Goal: Information Seeking & Learning: Check status

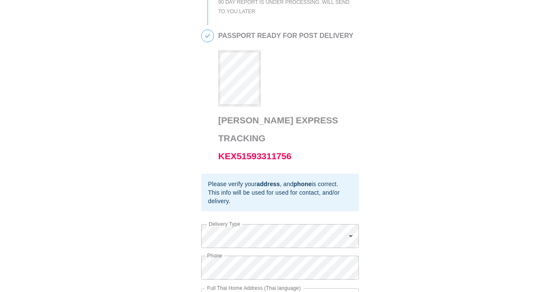
scroll to position [531, 0]
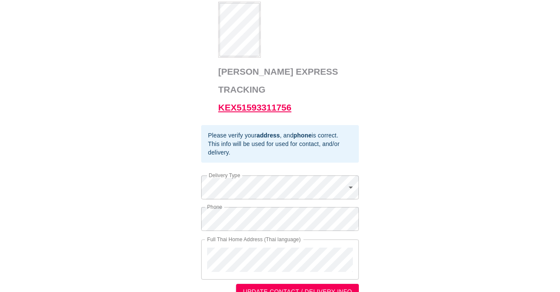
click at [272, 102] on link "KEX51593311756" at bounding box center [254, 107] width 73 height 10
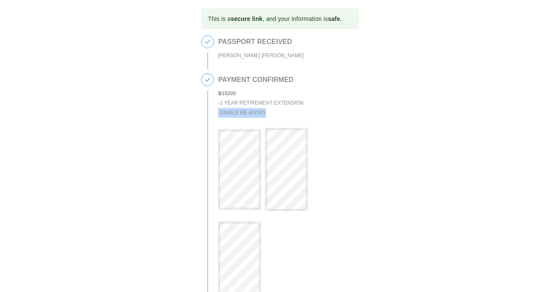
drag, startPoint x: 265, startPoint y: 113, endPoint x: 218, endPoint y: 113, distance: 46.9
click at [218, 113] on div "- Single Re-entry" at bounding box center [286, 113] width 136 height 10
copy div "- Single Re-entry"
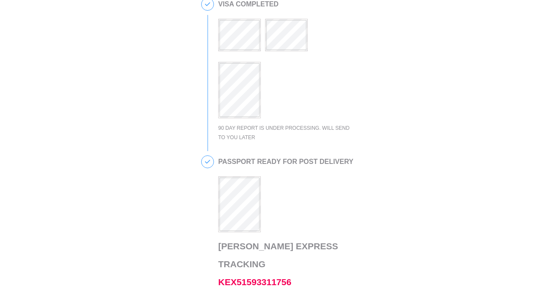
scroll to position [531, 0]
